Goal: Information Seeking & Learning: Learn about a topic

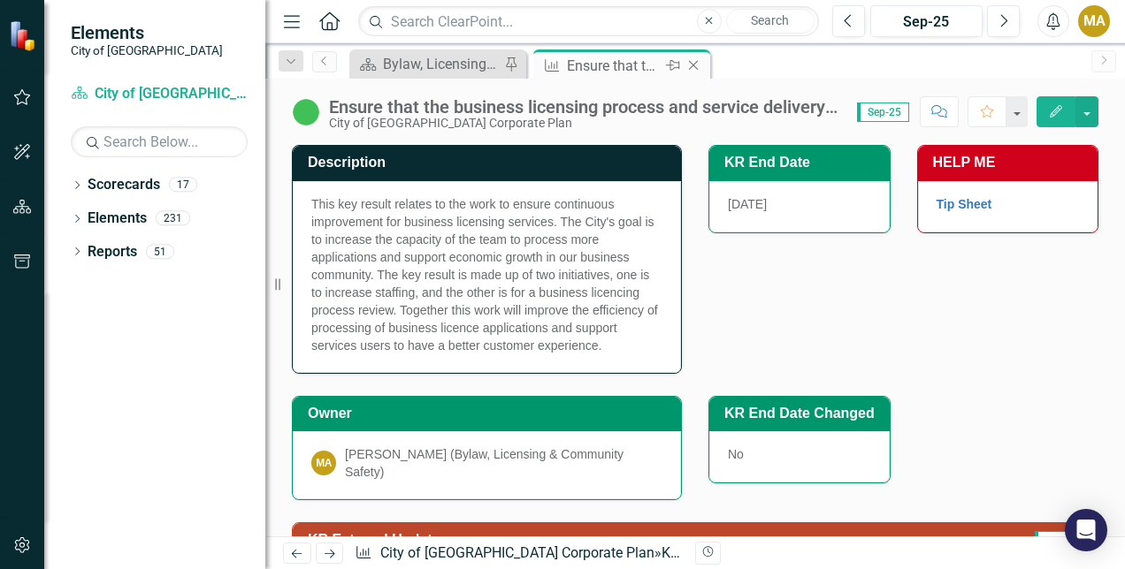
click at [700, 61] on icon "Close" at bounding box center [693, 65] width 18 height 14
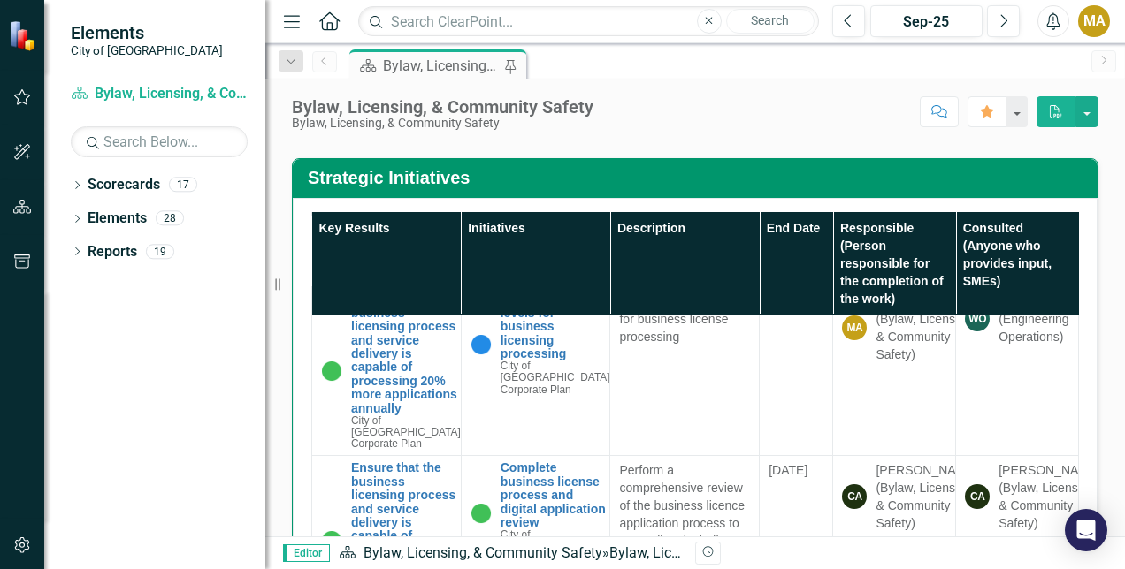
scroll to position [1960, 0]
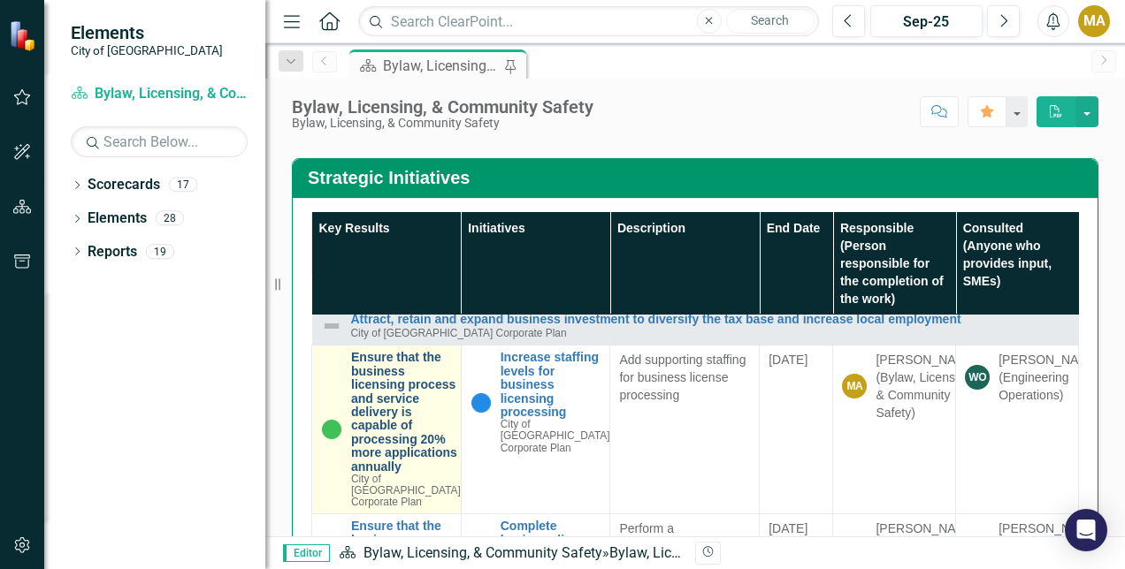
click at [398, 384] on link "Ensure that the business licensing process and service delivery is capable of p…" at bounding box center [406, 412] width 110 height 123
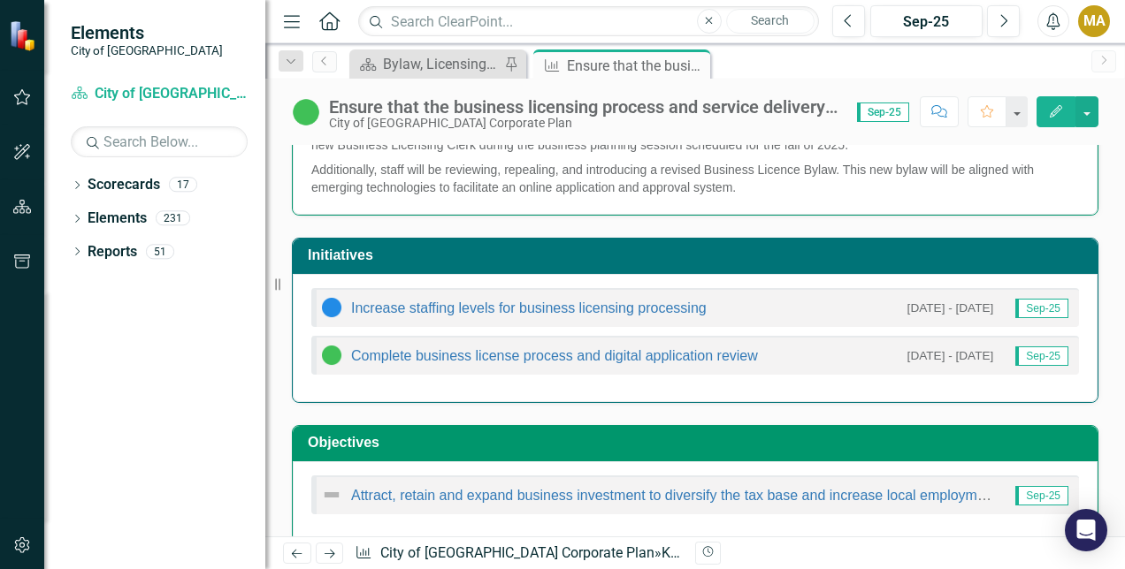
scroll to position [685, 0]
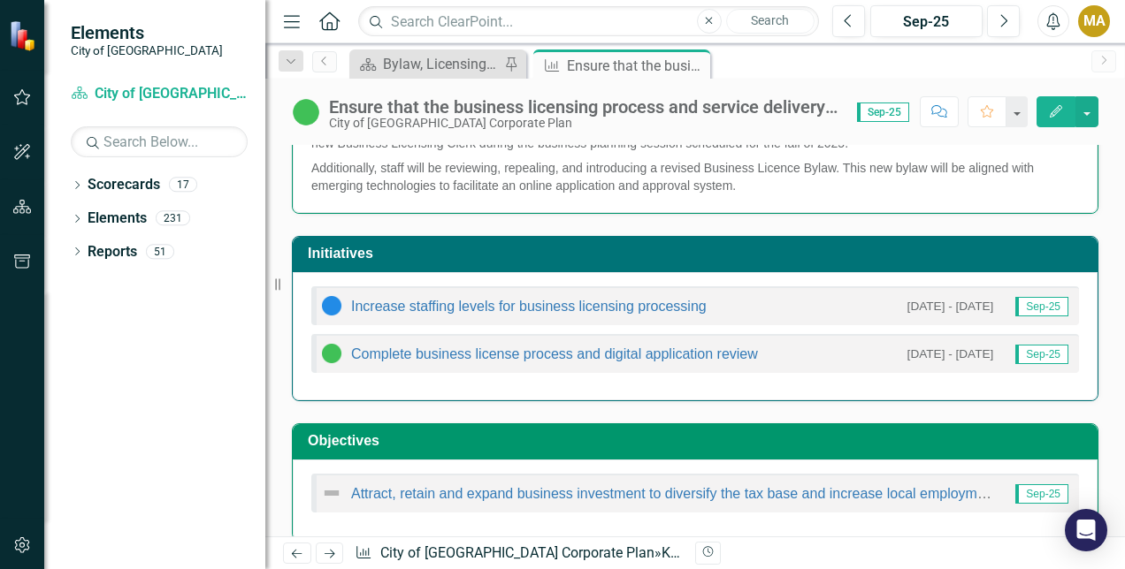
click at [439, 343] on div "Complete business license process and digital application review" at bounding box center [539, 353] width 437 height 21
click at [371, 347] on link "Complete business license process and digital application review" at bounding box center [554, 354] width 407 height 15
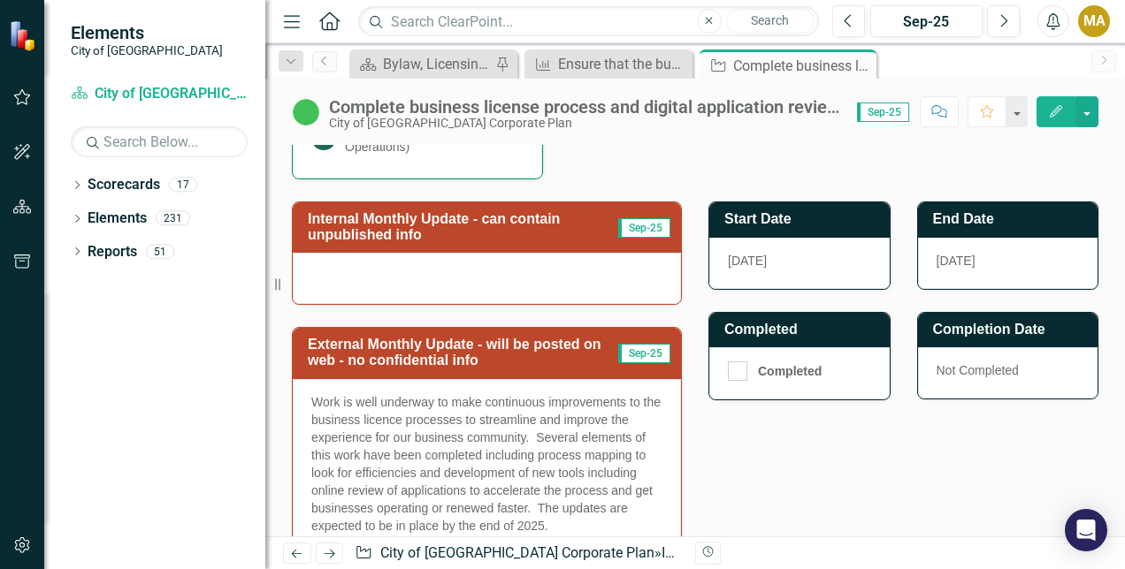
scroll to position [625, 0]
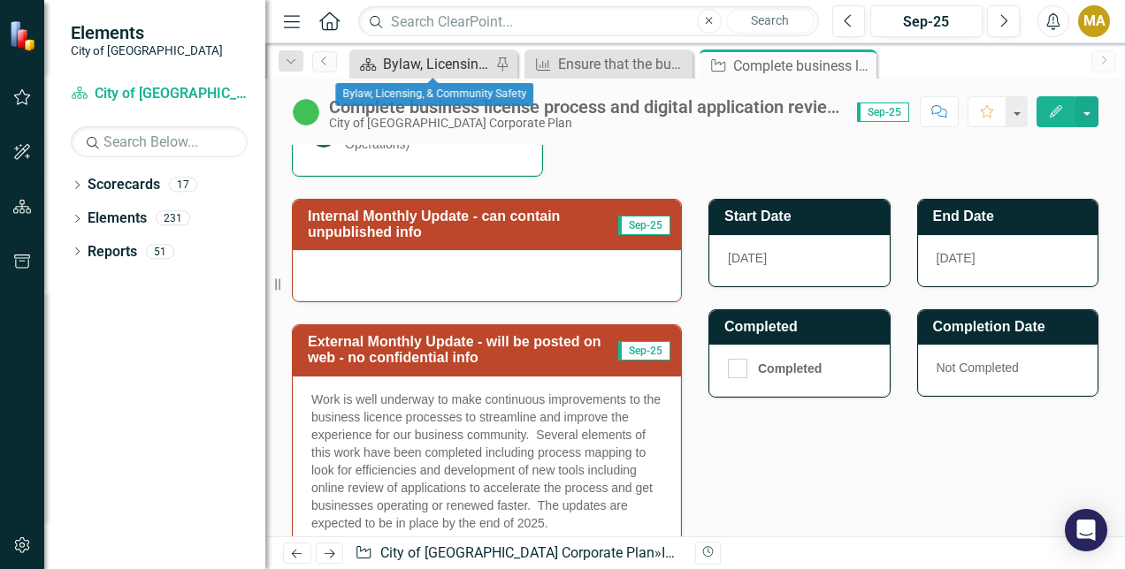
click at [428, 59] on div "Bylaw, Licensing, & Community Safety" at bounding box center [437, 64] width 108 height 22
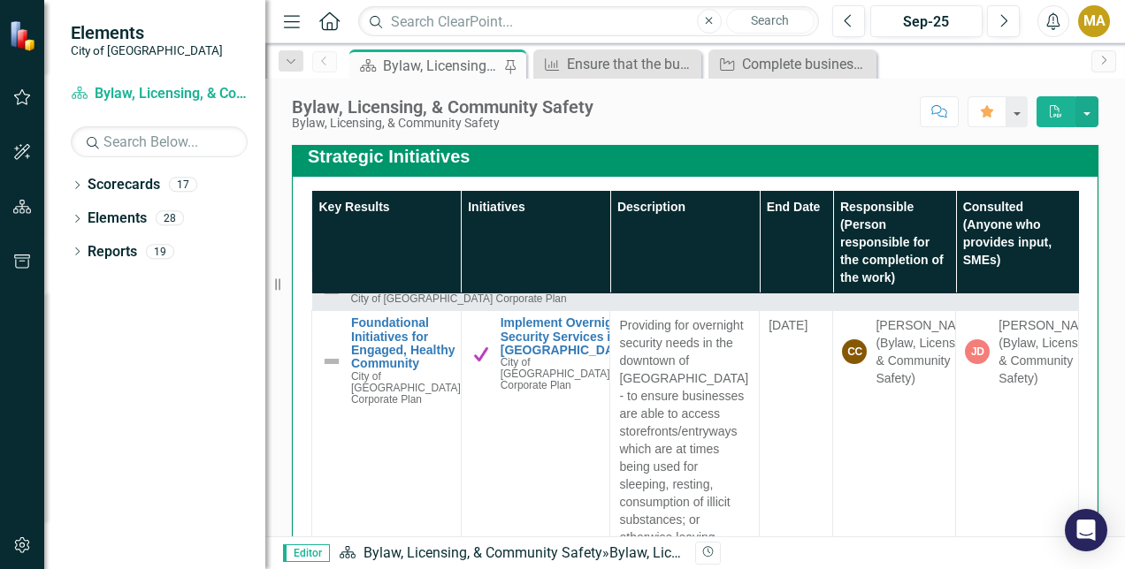
scroll to position [1182, 0]
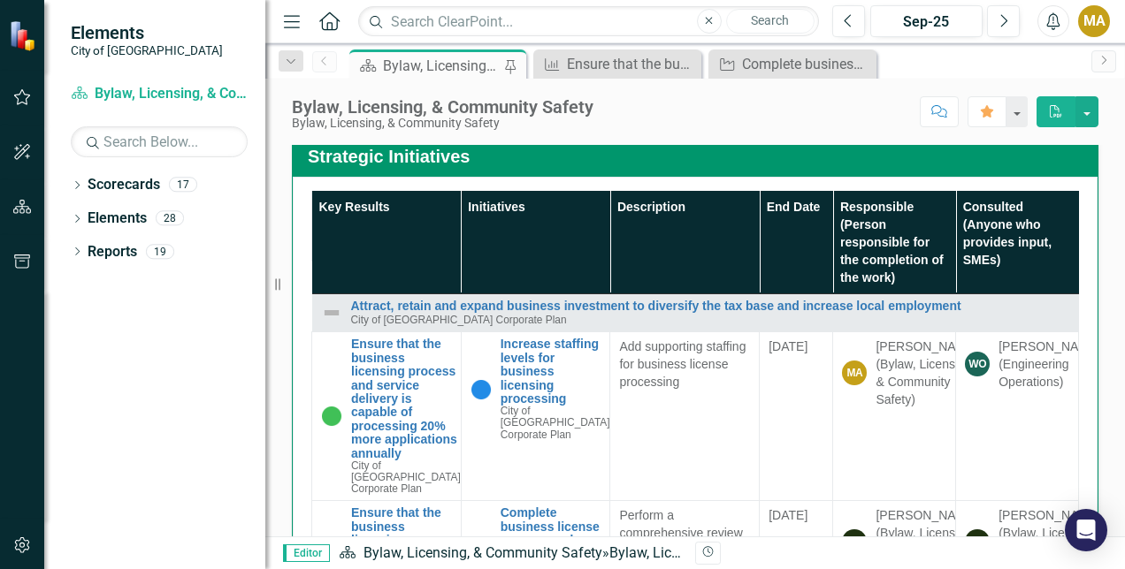
scroll to position [1951, 0]
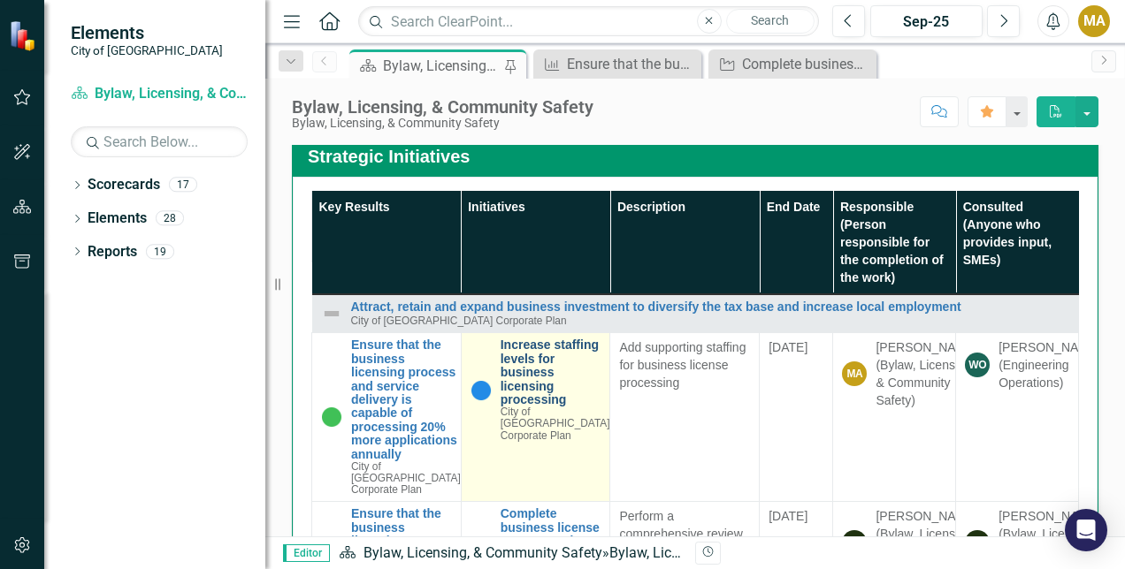
click at [515, 407] on link "Increase staffing levels for business licensing processing" at bounding box center [556, 373] width 110 height 68
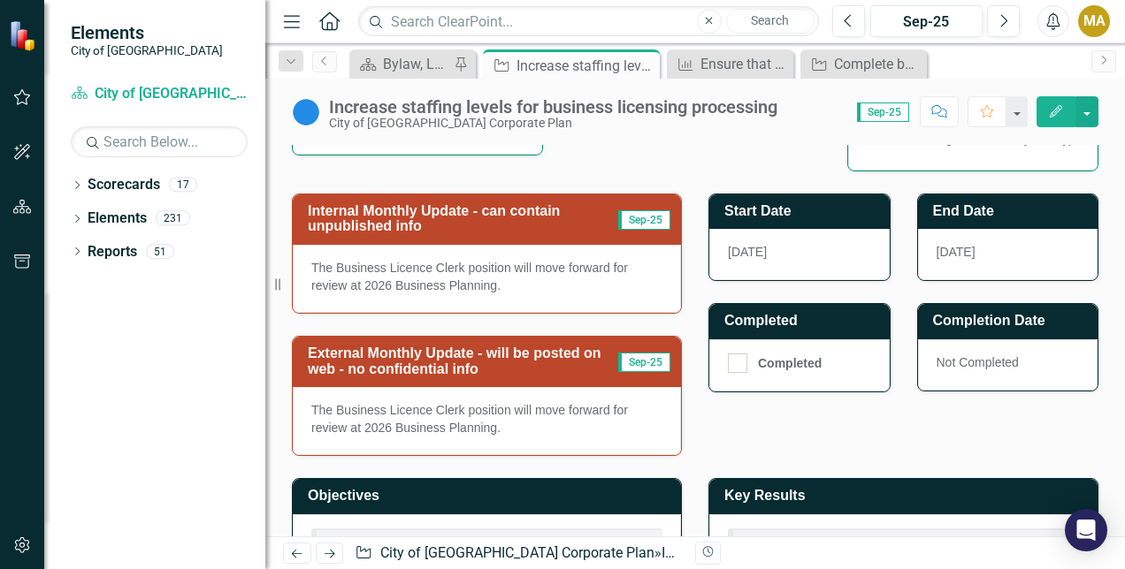
scroll to position [492, 0]
